Goal: Task Accomplishment & Management: Manage account settings

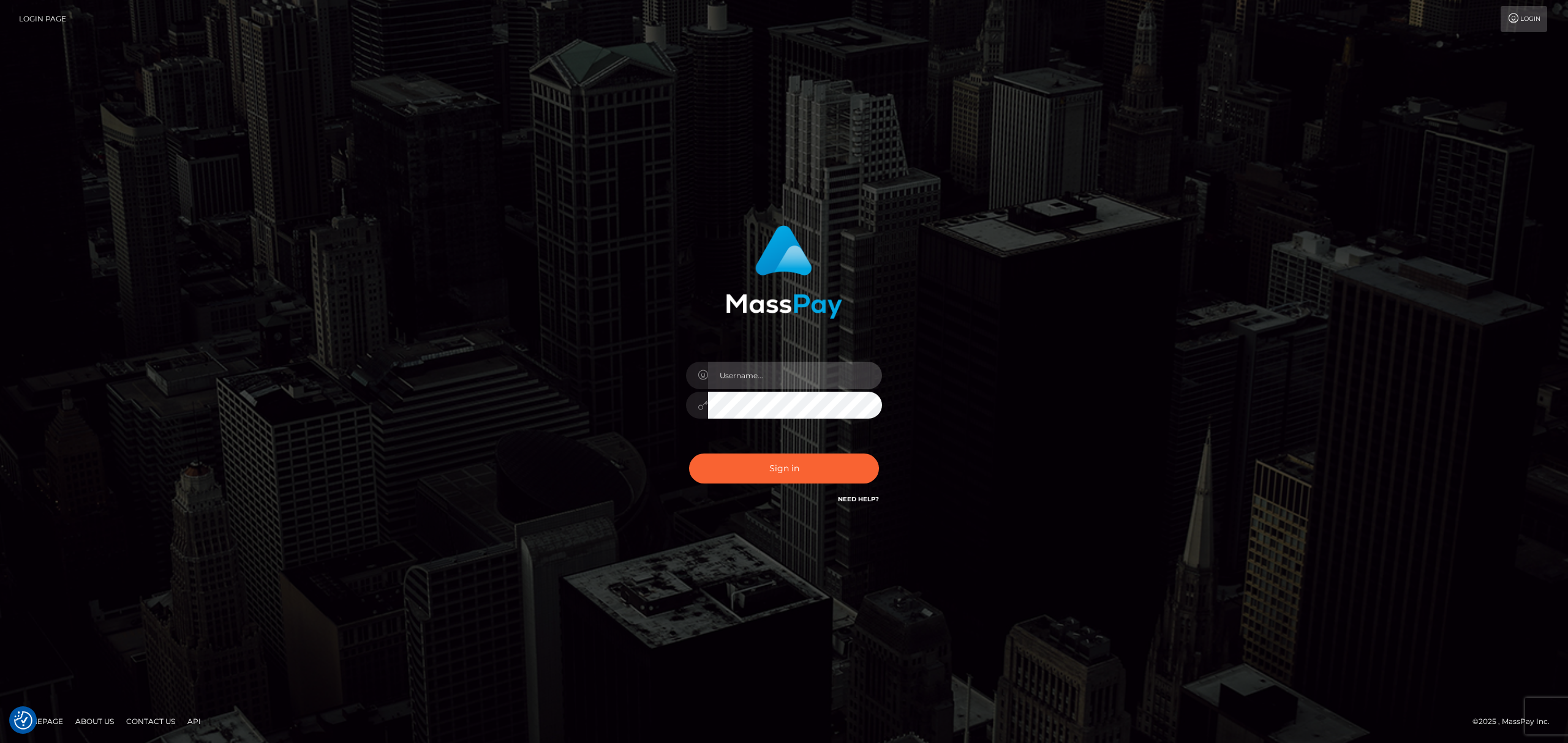
drag, startPoint x: 777, startPoint y: 369, endPoint x: 778, endPoint y: 380, distance: 11.0
click at [777, 369] on input "text" at bounding box center [795, 376] width 174 height 28
type input "Eric"
click at [796, 466] on button "Sign in" at bounding box center [784, 468] width 190 height 30
drag, startPoint x: 754, startPoint y: 369, endPoint x: 758, endPoint y: 375, distance: 7.2
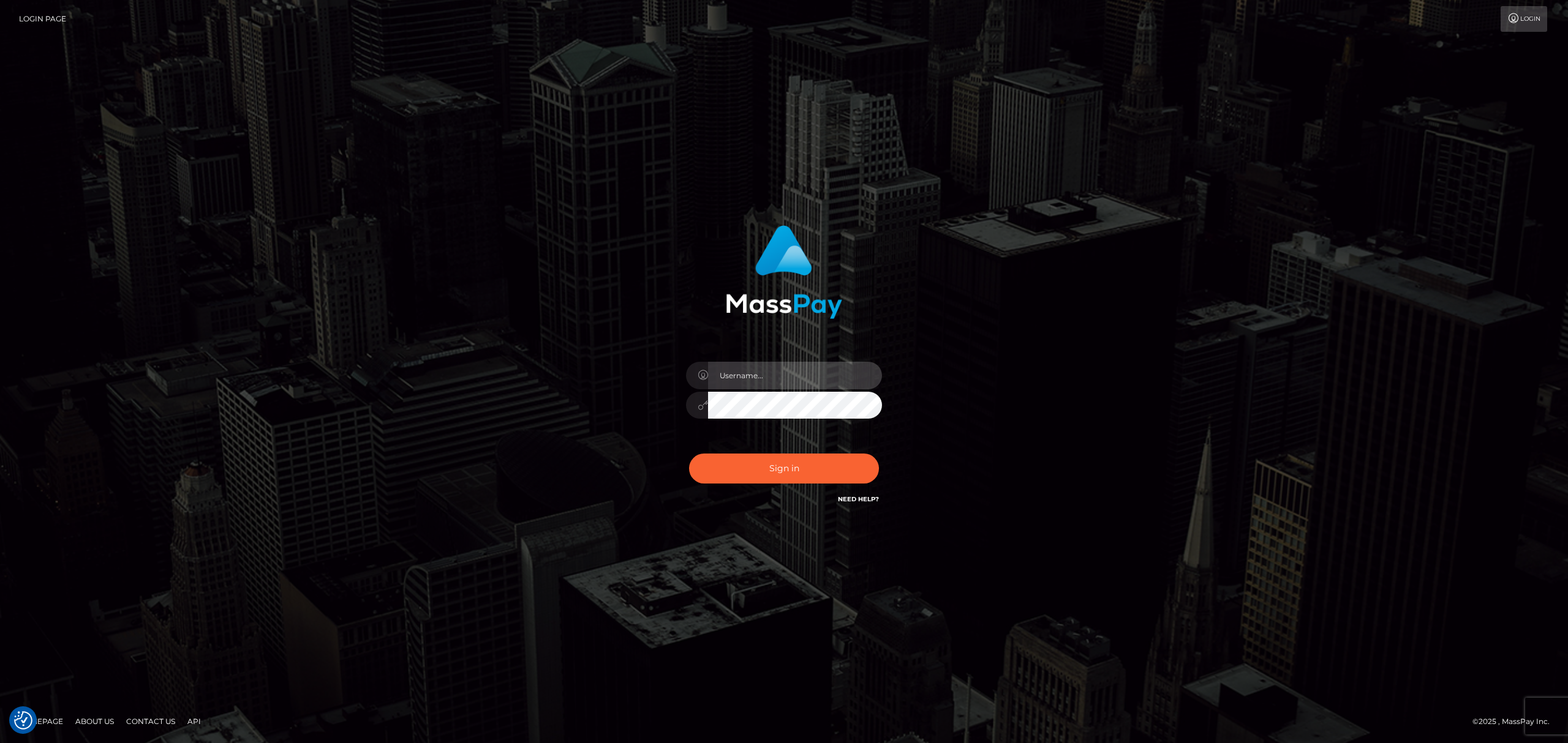
click at [756, 369] on input "text" at bounding box center [795, 376] width 174 height 28
type input "Eric"
click at [829, 476] on button "Sign in" at bounding box center [784, 468] width 190 height 30
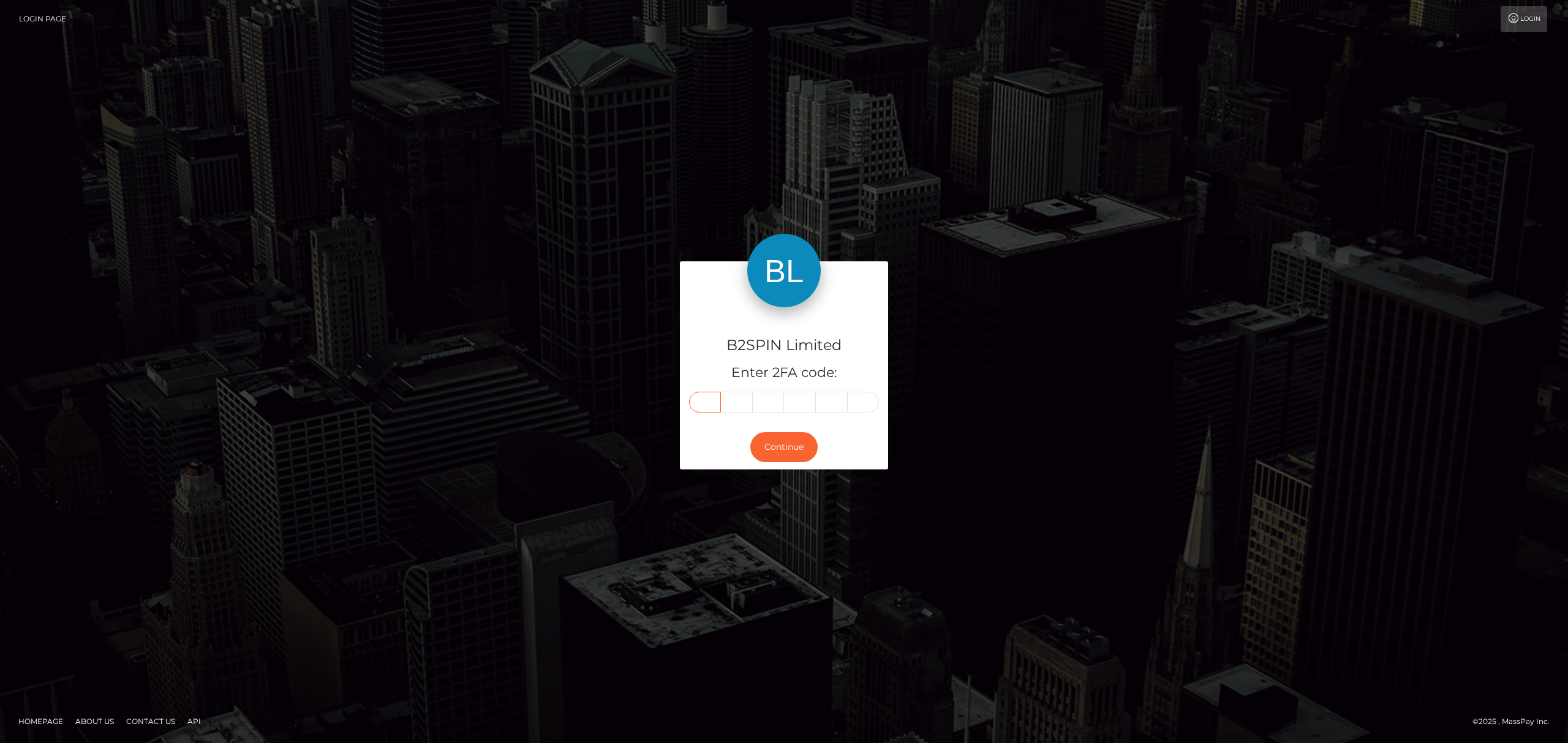
click at [708, 395] on input "text" at bounding box center [705, 402] width 32 height 21
paste input "4"
type input "4"
type input "0"
type input "4"
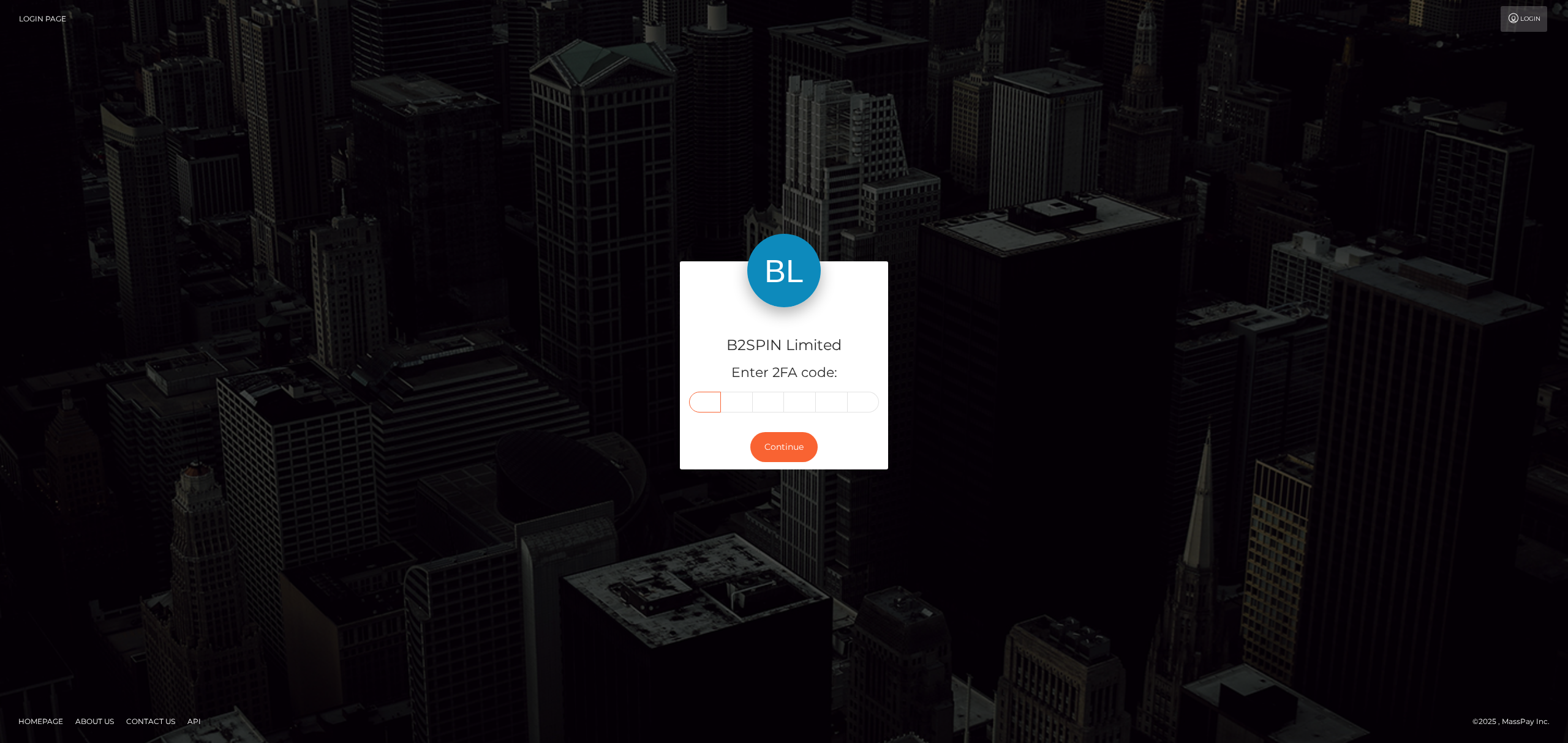
type input "5"
type input "4"
click at [789, 447] on button "Continue" at bounding box center [784, 447] width 67 height 30
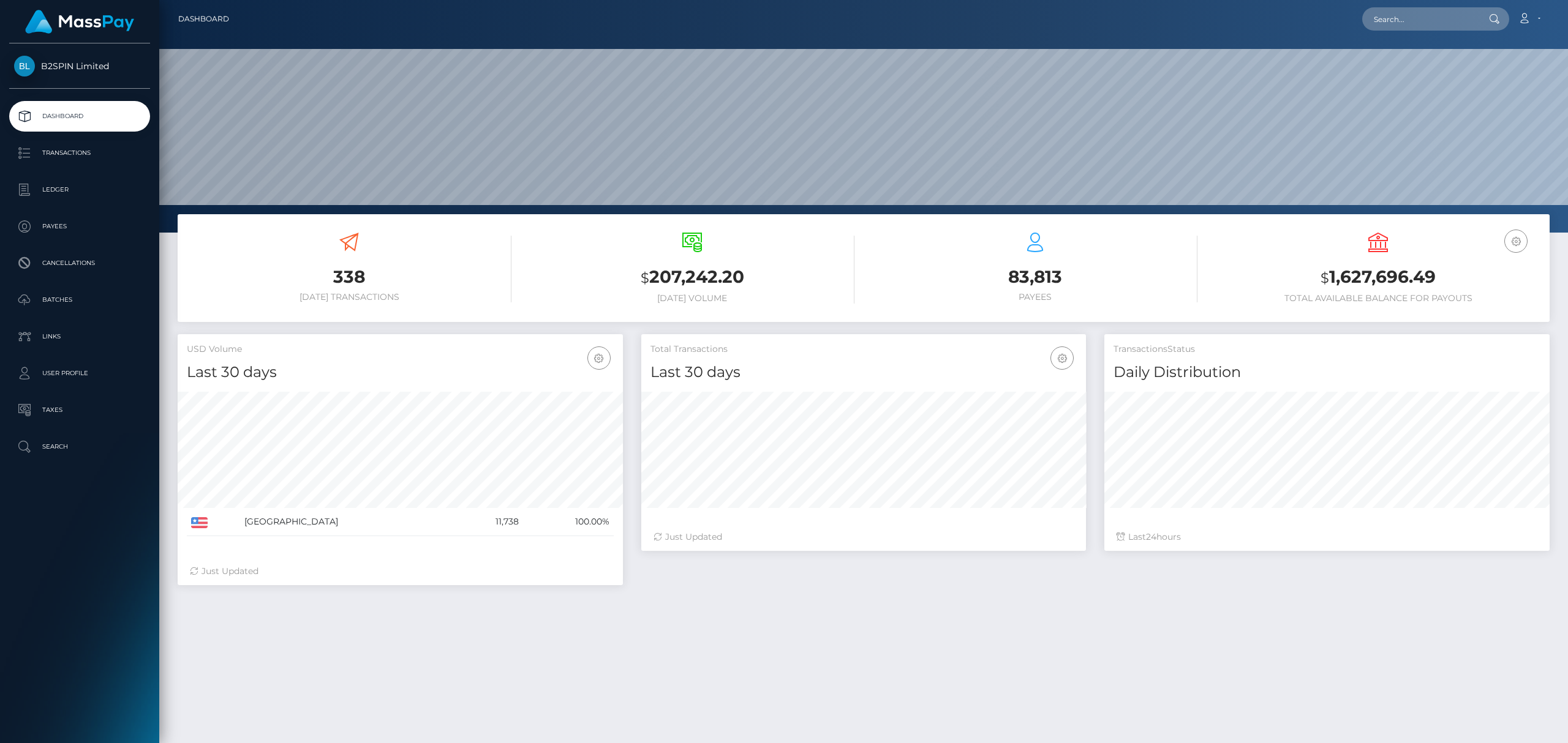
scroll to position [217, 445]
drag, startPoint x: 1438, startPoint y: 275, endPoint x: 1331, endPoint y: 277, distance: 107.0
click at [1331, 277] on h3 "$ 1,627,696.49" at bounding box center [1377, 277] width 324 height 25
copy h3 "1,627,696.49"
